Goal: Find specific fact: Find specific fact

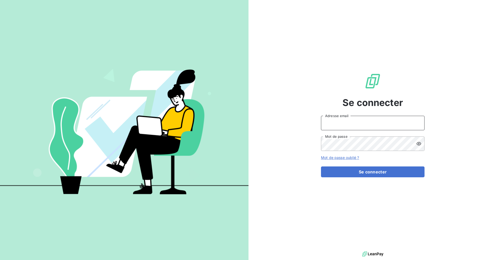
click at [359, 122] on input "Adresse email" at bounding box center [372, 123] width 103 height 14
type input "[EMAIL_ADDRESS][DOMAIN_NAME]"
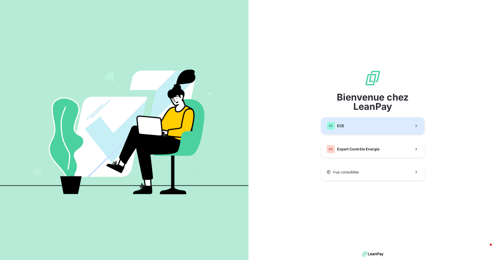
click at [352, 127] on button "EC ECE" at bounding box center [372, 125] width 103 height 17
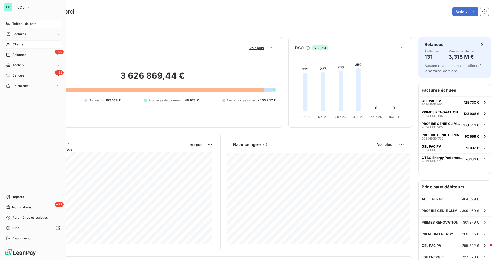
click at [20, 44] on span "Clients" at bounding box center [18, 44] width 10 height 5
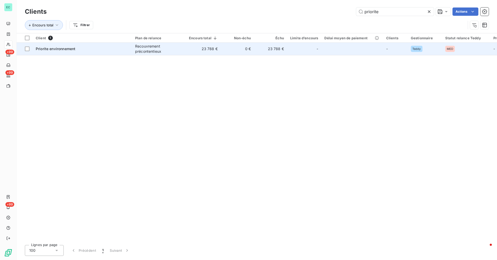
type input "priorite"
click at [321, 52] on td at bounding box center [352, 49] width 62 height 12
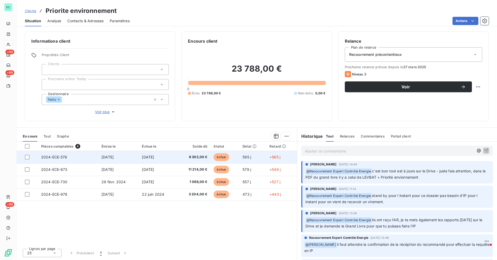
click at [95, 159] on td "2024-ECE-578" at bounding box center [68, 157] width 60 height 12
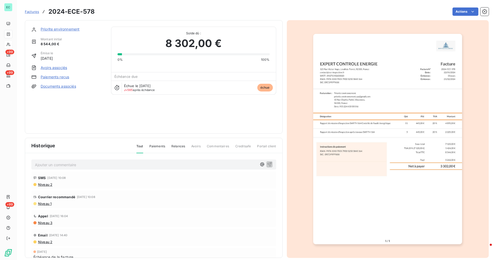
click at [56, 28] on link "Priorite environnement" at bounding box center [60, 29] width 39 height 4
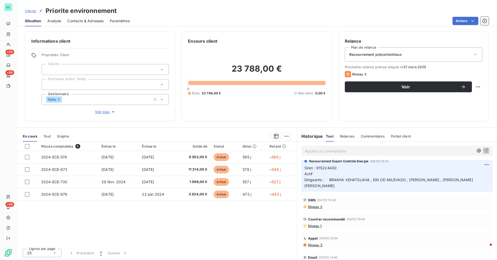
scroll to position [101, 0]
click at [326, 168] on span "Siren : 915224430 Actif Dirigeants : BRAKHA VEHATSLAHA , EIN OD MILEVADO , [PER…" at bounding box center [388, 177] width 169 height 22
copy span "915224430"
